Goal: Find specific fact: Find specific fact

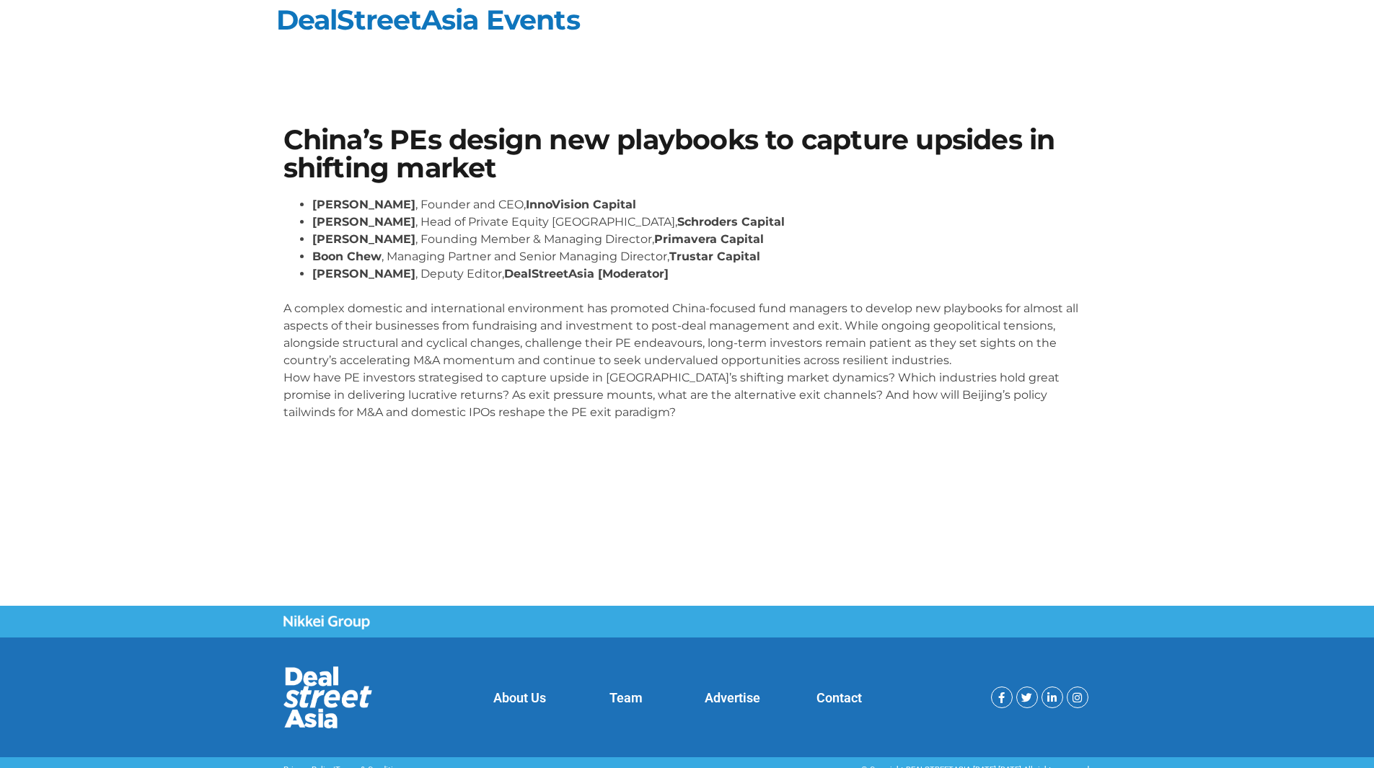
scroll to position [11, 0]
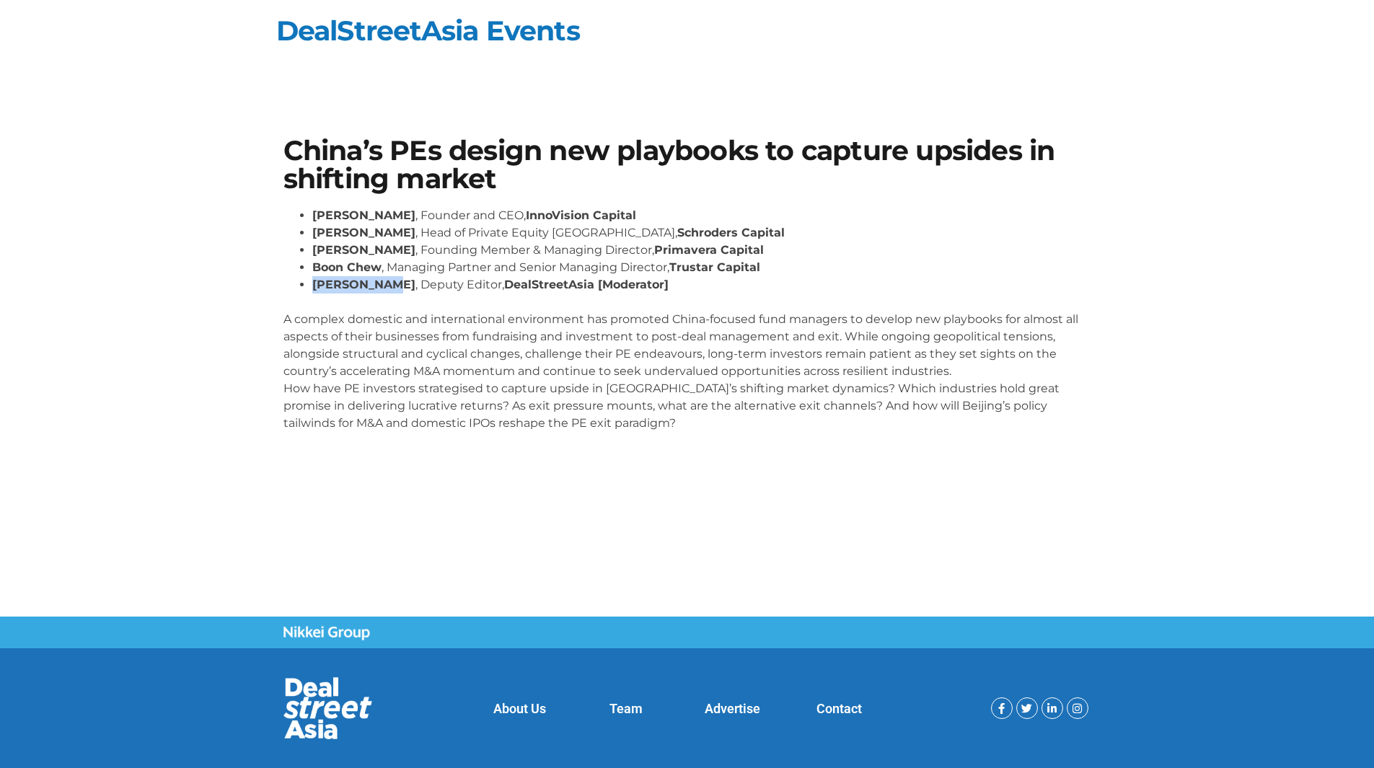
drag, startPoint x: 314, startPoint y: 283, endPoint x: 392, endPoint y: 291, distance: 78.3
click at [392, 291] on strong "[PERSON_NAME]" at bounding box center [363, 285] width 103 height 14
copy strong "[PERSON_NAME]"
